Goal: Task Accomplishment & Management: Manage account settings

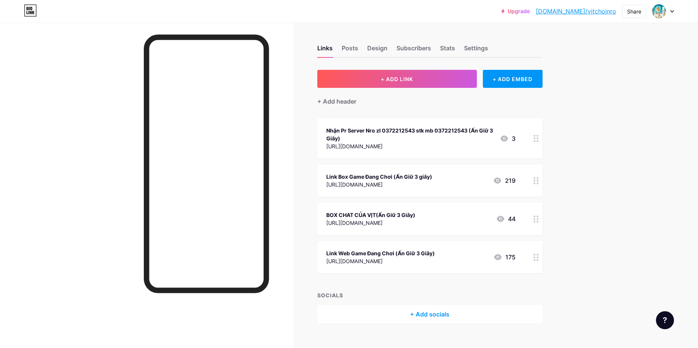
click at [539, 257] on circle at bounding box center [538, 258] width 2 height 2
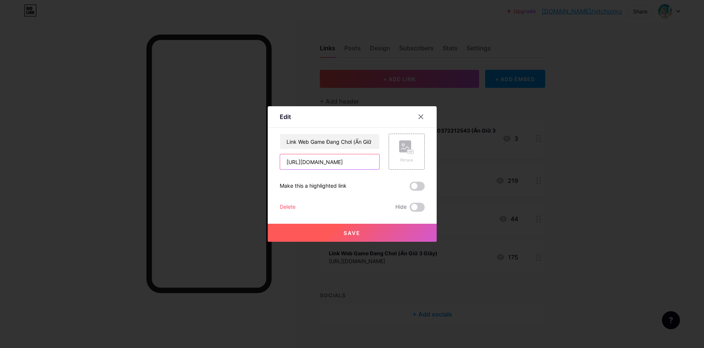
click at [368, 160] on input "[URL][DOMAIN_NAME]" at bounding box center [329, 161] width 99 height 15
paste input "[URL][DOMAIN_NAME][PERSON_NAME]"
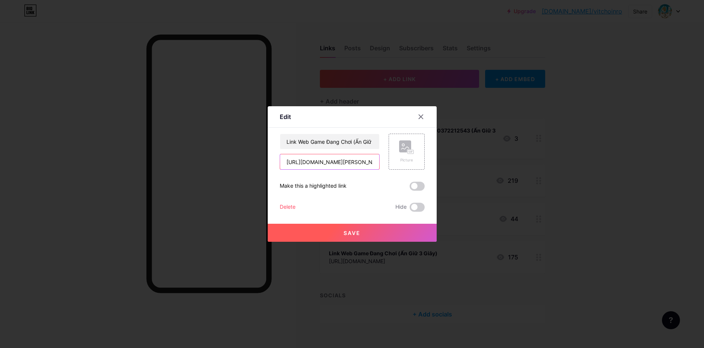
scroll to position [0, 6]
type input "[URL][DOMAIN_NAME][PERSON_NAME]"
click at [352, 237] on button "Save" at bounding box center [352, 233] width 169 height 18
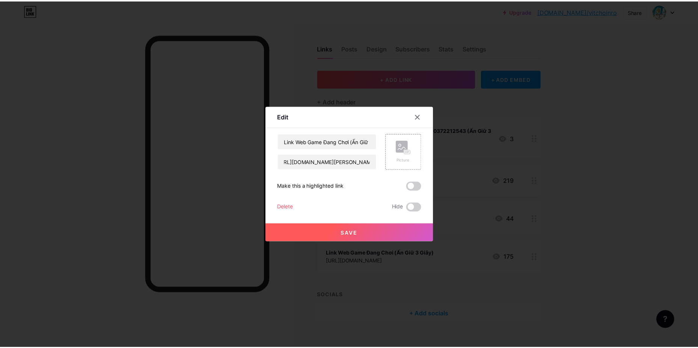
scroll to position [0, 0]
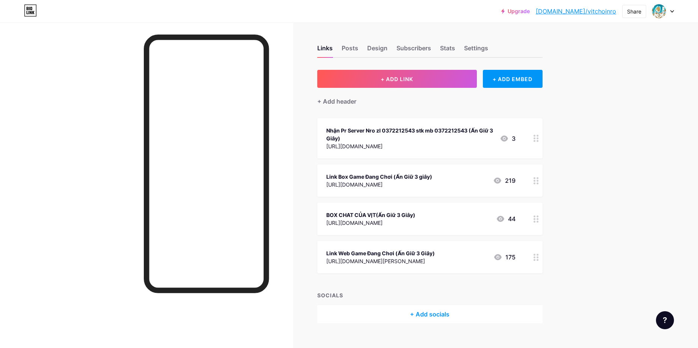
click at [682, 190] on div "Upgrade [DOMAIN_NAME]/vitcho... [DOMAIN_NAME]/vitchoinro Share Switch accounts …" at bounding box center [349, 180] width 698 height 361
click at [542, 255] on div at bounding box center [536, 257] width 13 height 32
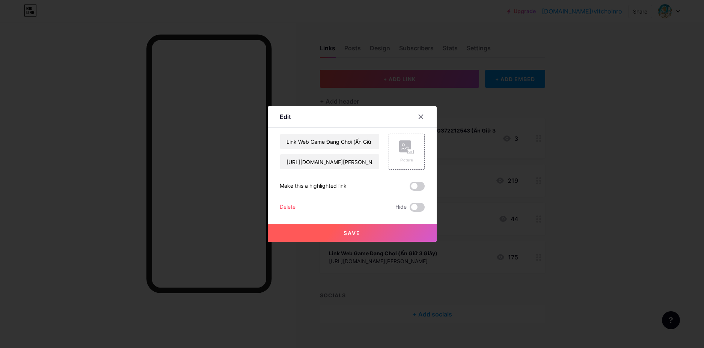
click at [563, 243] on div at bounding box center [352, 174] width 704 height 348
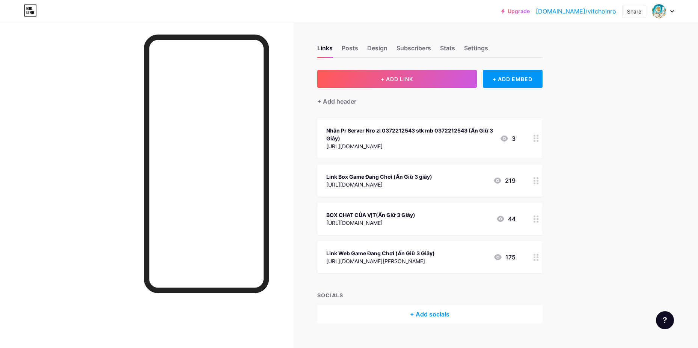
click at [539, 180] on circle at bounding box center [538, 181] width 2 height 2
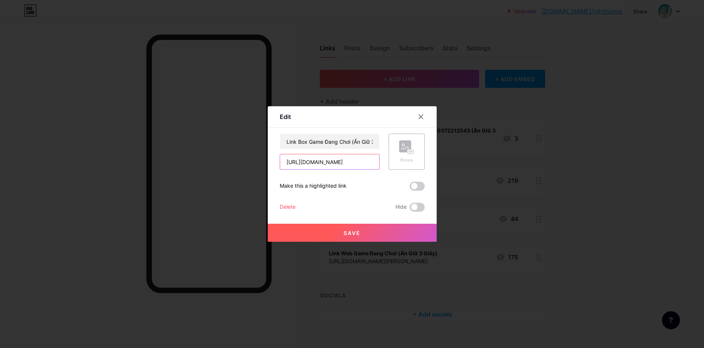
click at [371, 161] on input "[URL][DOMAIN_NAME]" at bounding box center [329, 161] width 99 height 15
click at [372, 162] on input "[URL][DOMAIN_NAME]" at bounding box center [329, 161] width 99 height 15
paste input "[URL][DOMAIN_NAME]"
type input "[URL][DOMAIN_NAME]"
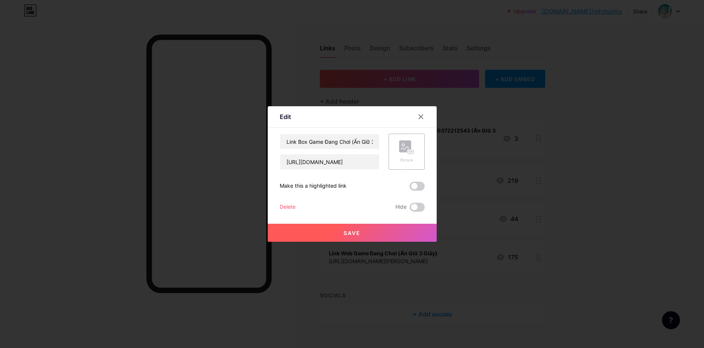
click at [362, 240] on button "Save" at bounding box center [352, 233] width 169 height 18
